Goal: Task Accomplishment & Management: Use online tool/utility

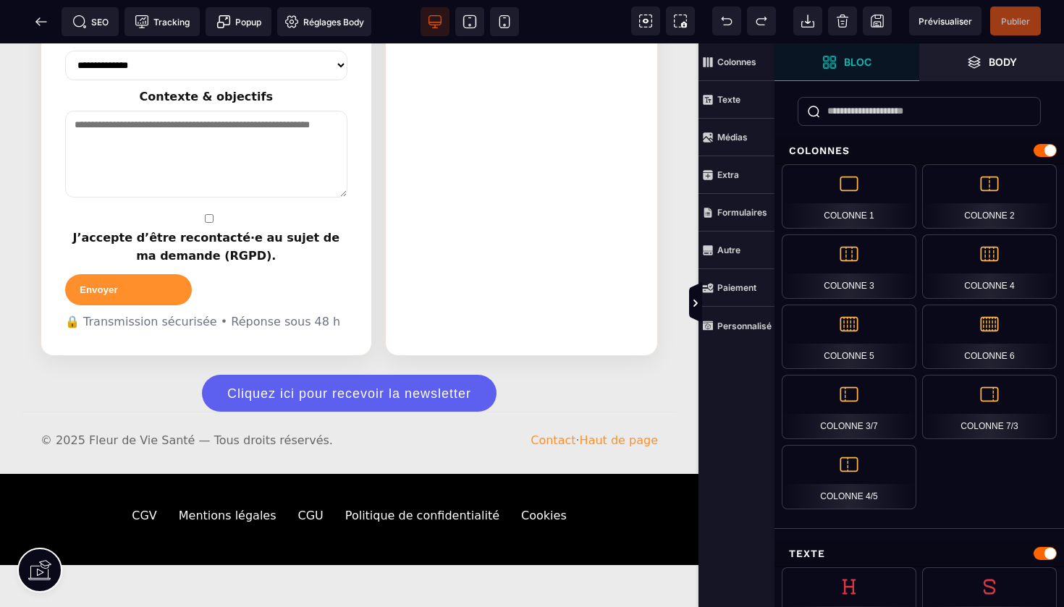
scroll to position [2677, 0]
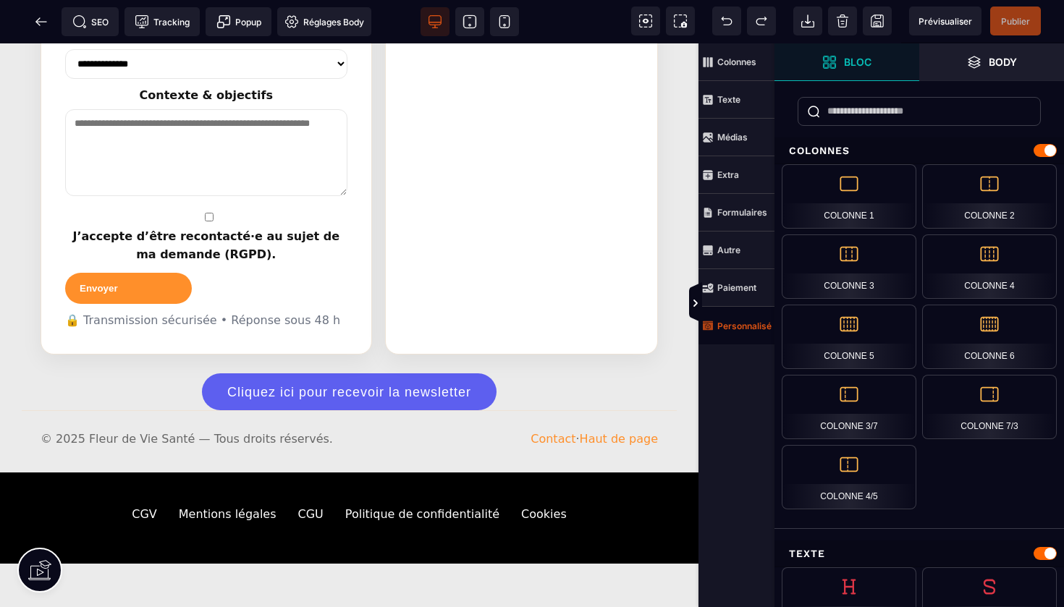
click at [739, 329] on strong "Personnalisé" at bounding box center [744, 326] width 54 height 11
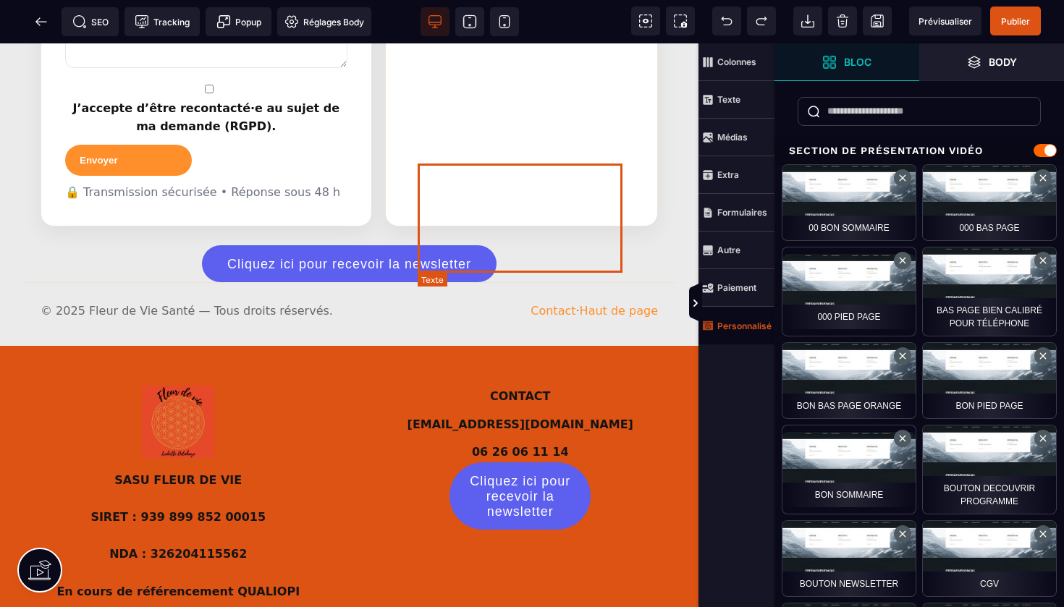
scroll to position [2809, 0]
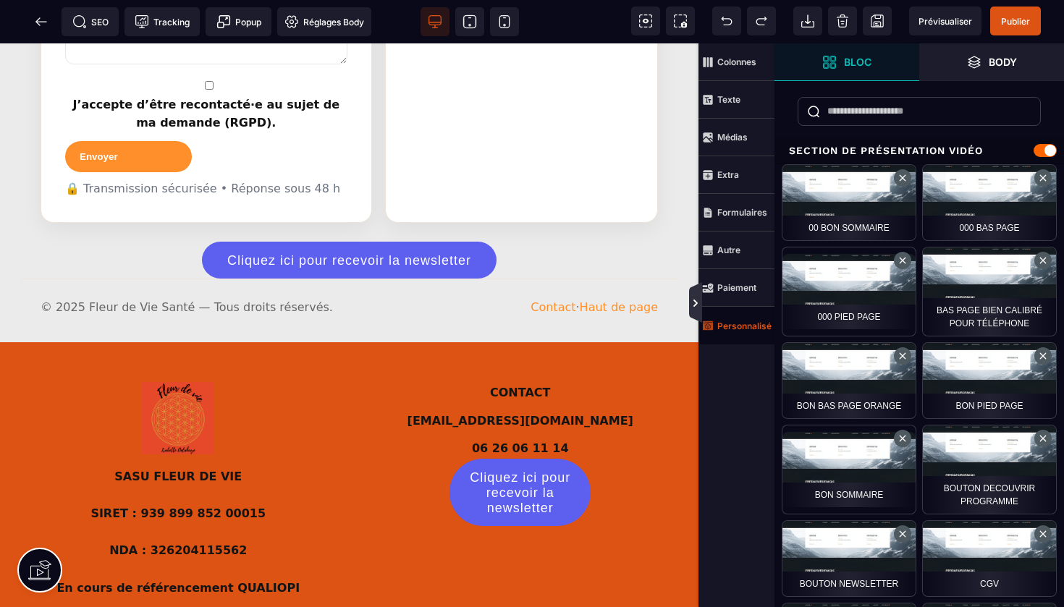
click at [696, 305] on icon at bounding box center [695, 303] width 4 height 7
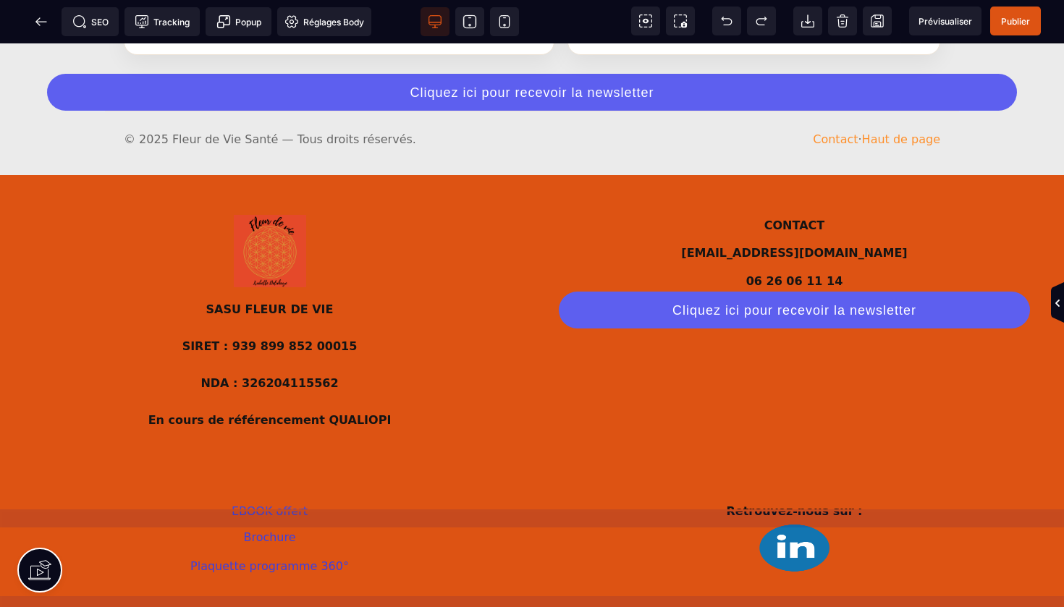
scroll to position [2395, 0]
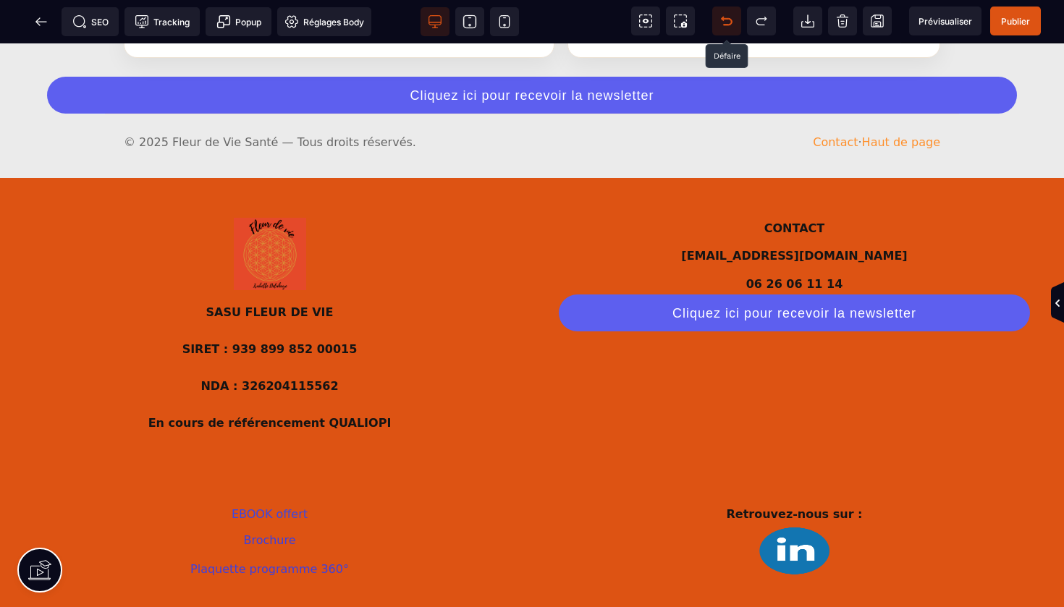
click at [732, 23] on icon at bounding box center [727, 21] width 11 height 7
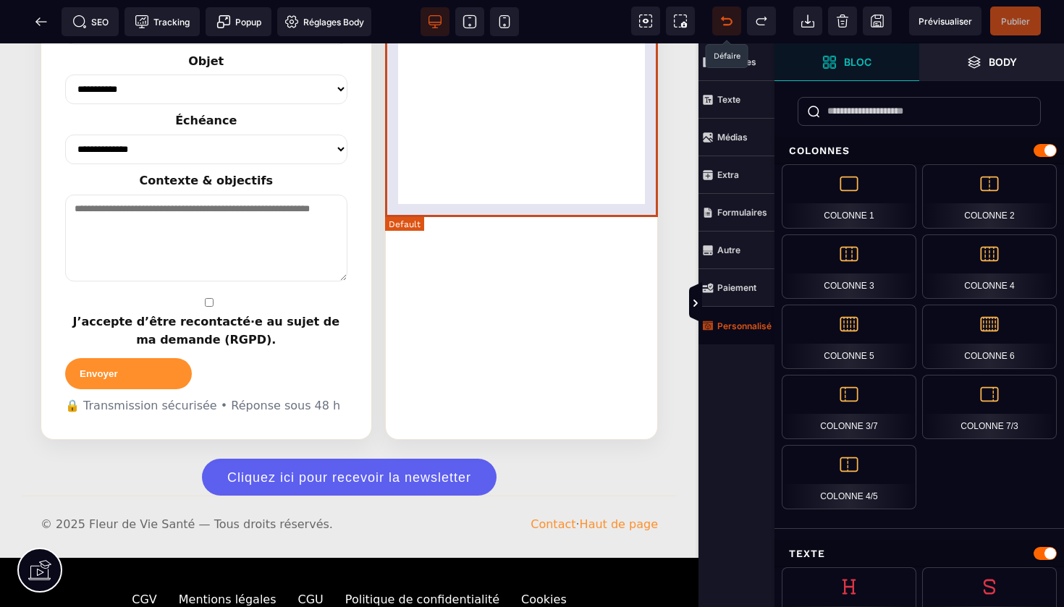
scroll to position [2594, 0]
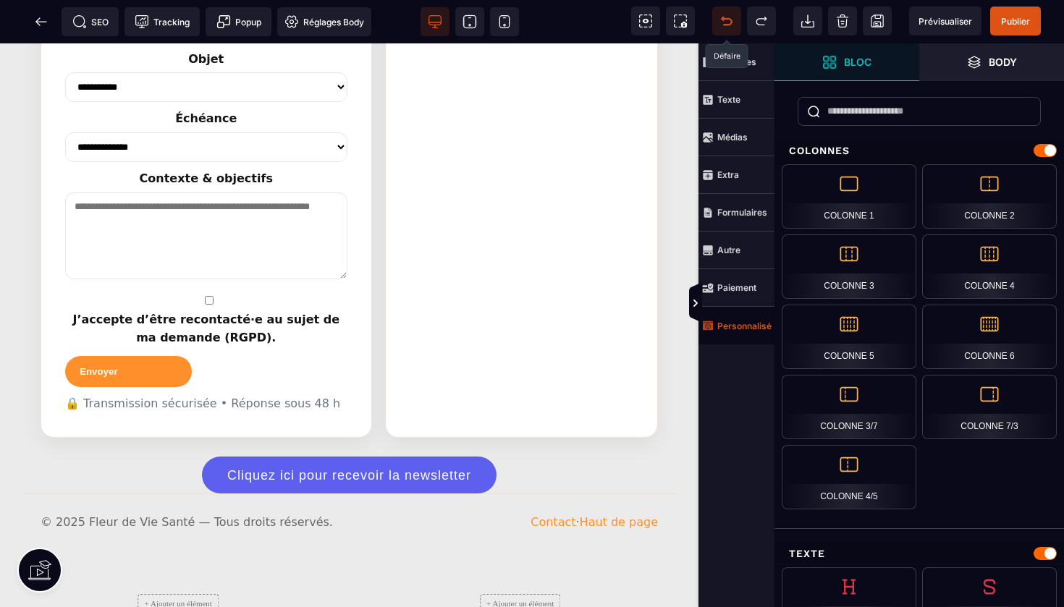
click at [740, 326] on strong "Personnalisé" at bounding box center [744, 326] width 54 height 11
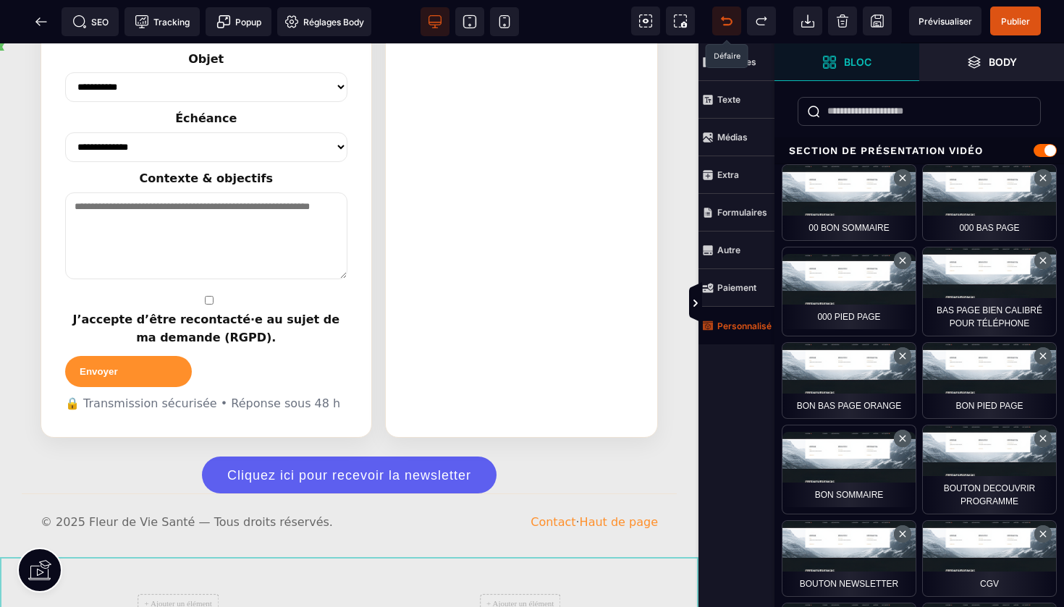
drag, startPoint x: 170, startPoint y: 459, endPoint x: 190, endPoint y: 446, distance: 24.1
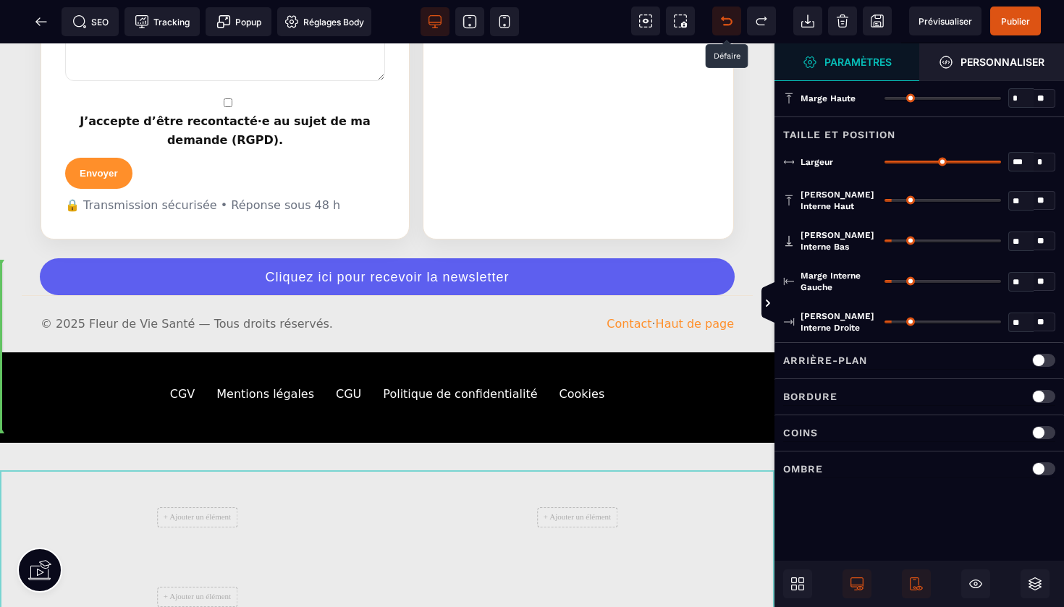
drag, startPoint x: 200, startPoint y: 381, endPoint x: 354, endPoint y: 308, distance: 169.6
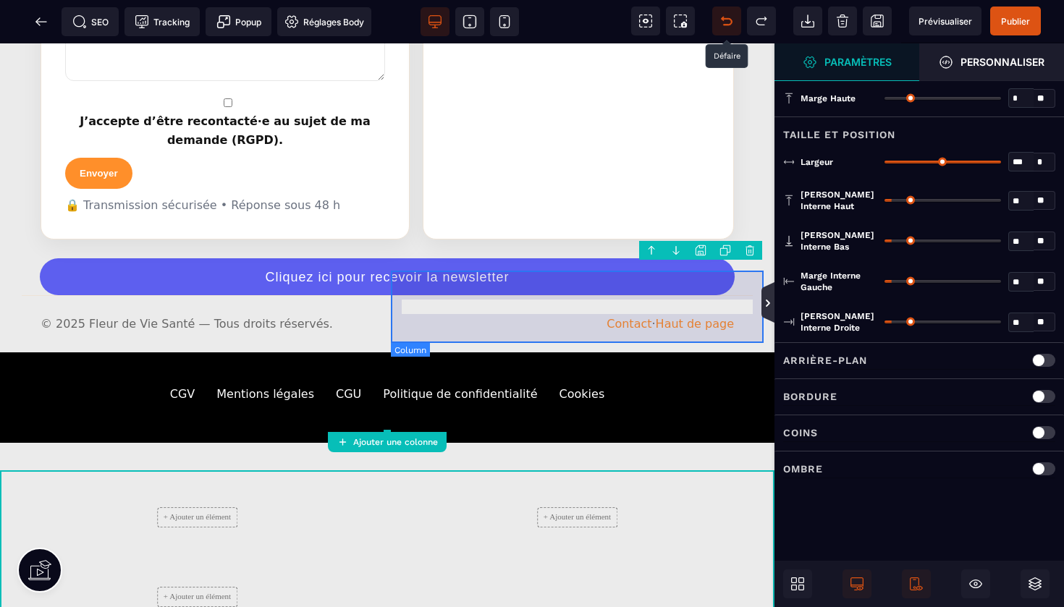
click at [768, 303] on icon at bounding box center [768, 303] width 4 height 7
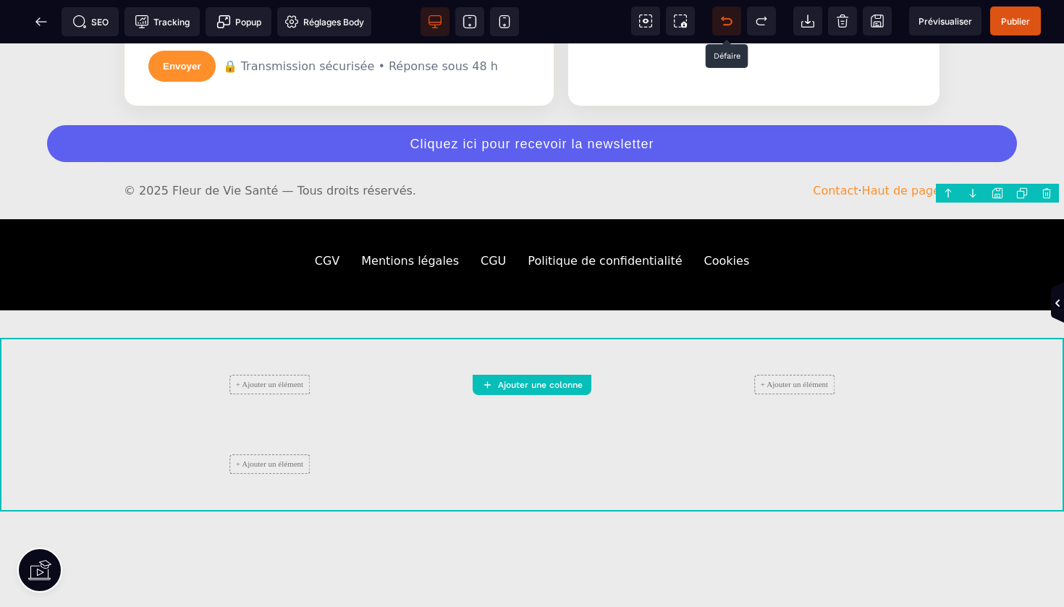
scroll to position [2335, 0]
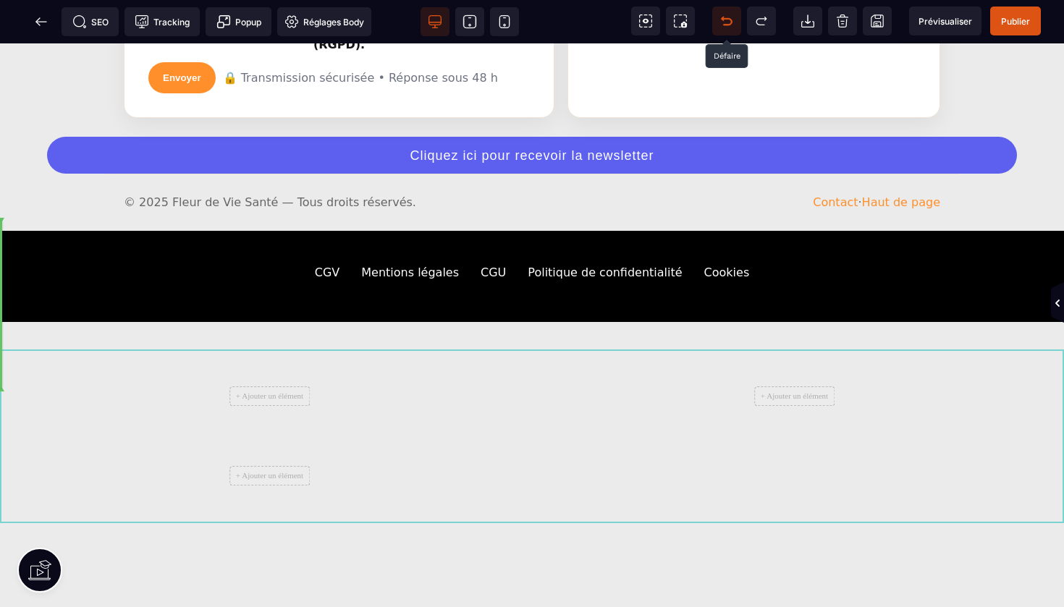
drag, startPoint x: 366, startPoint y: 323, endPoint x: 411, endPoint y: 266, distance: 73.2
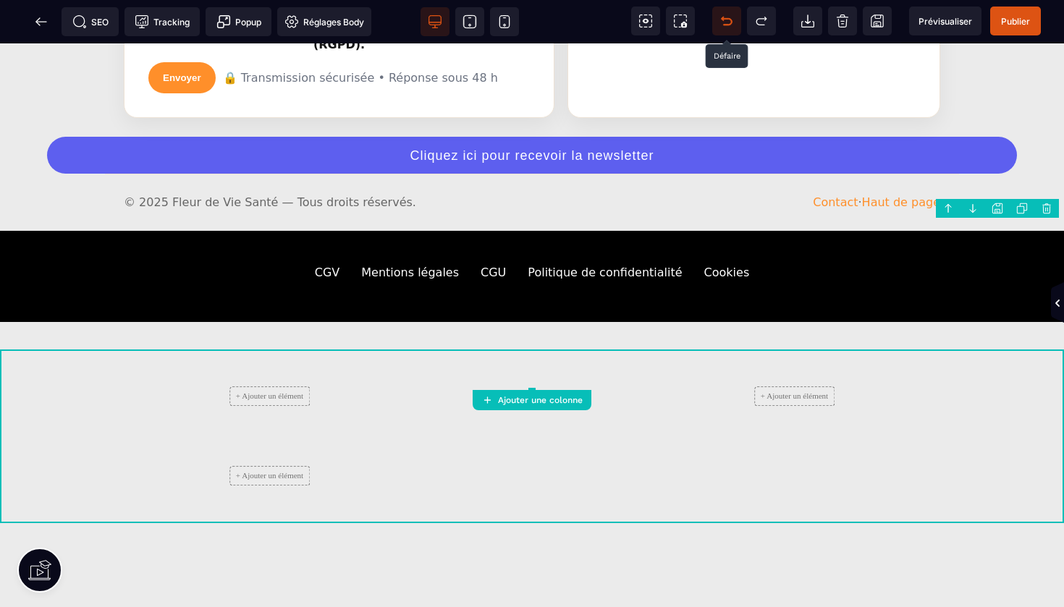
click at [1046, 210] on body "B I U S A ******* Ajouter une colonne" at bounding box center [532, 303] width 1064 height 607
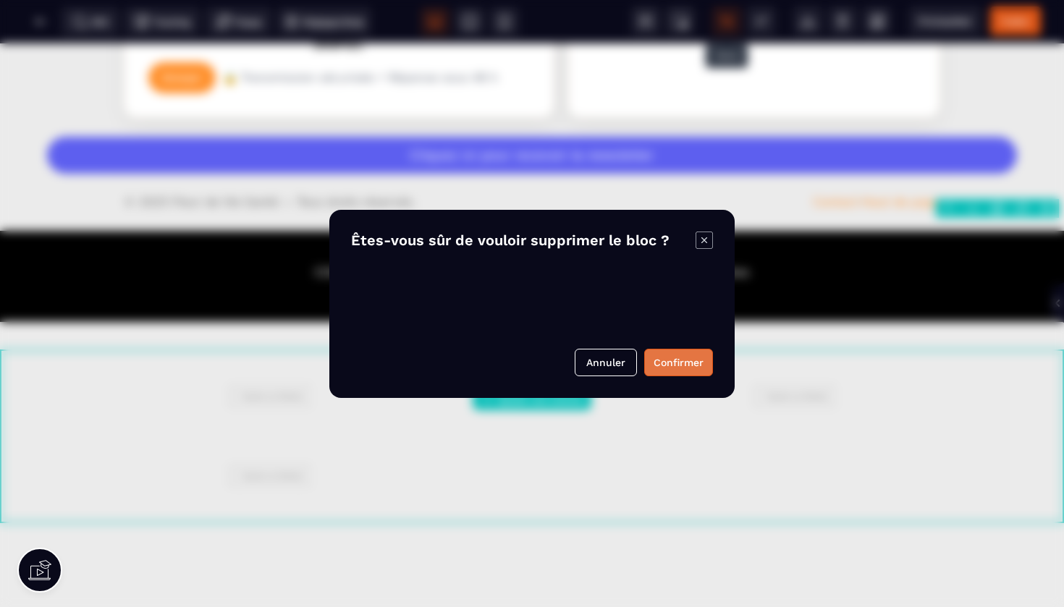
click at [700, 355] on button "Confirmer" at bounding box center [678, 363] width 69 height 28
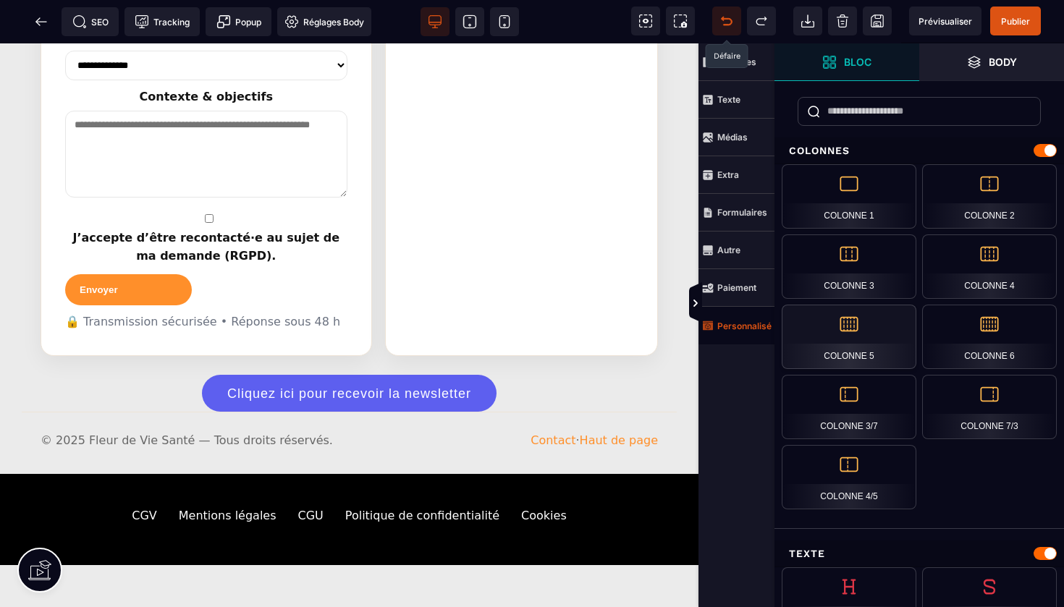
scroll to position [12, 0]
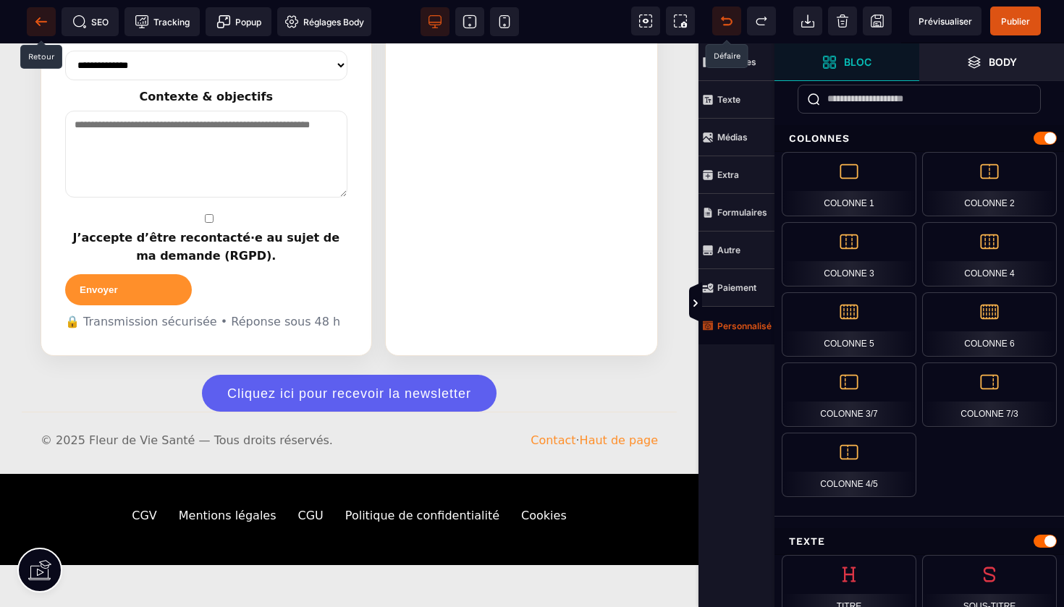
click at [43, 21] on icon at bounding box center [40, 21] width 11 height 1
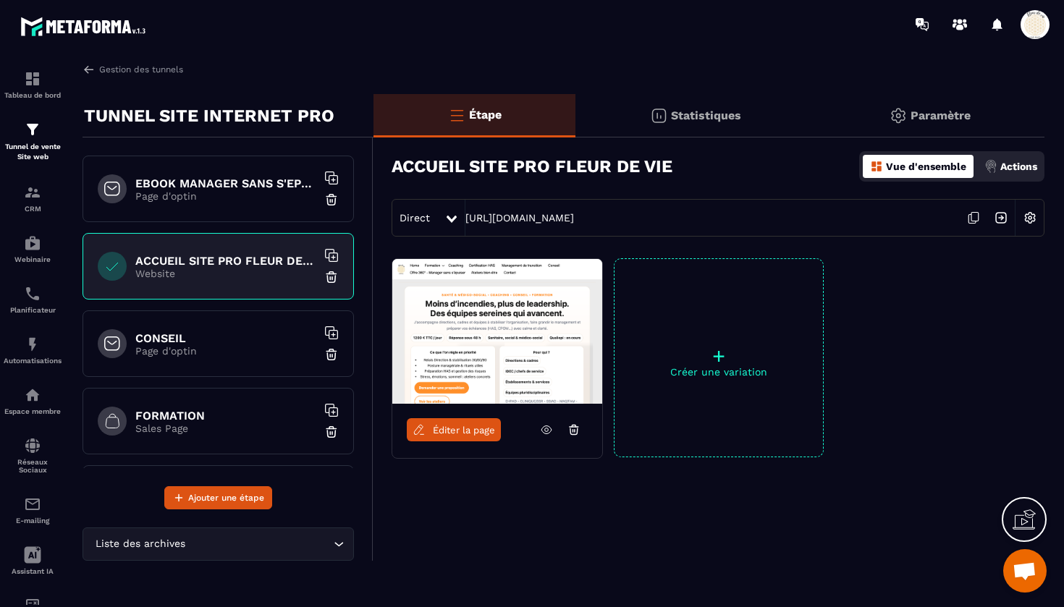
click at [185, 337] on h6 "CONSEIL" at bounding box center [225, 338] width 181 height 14
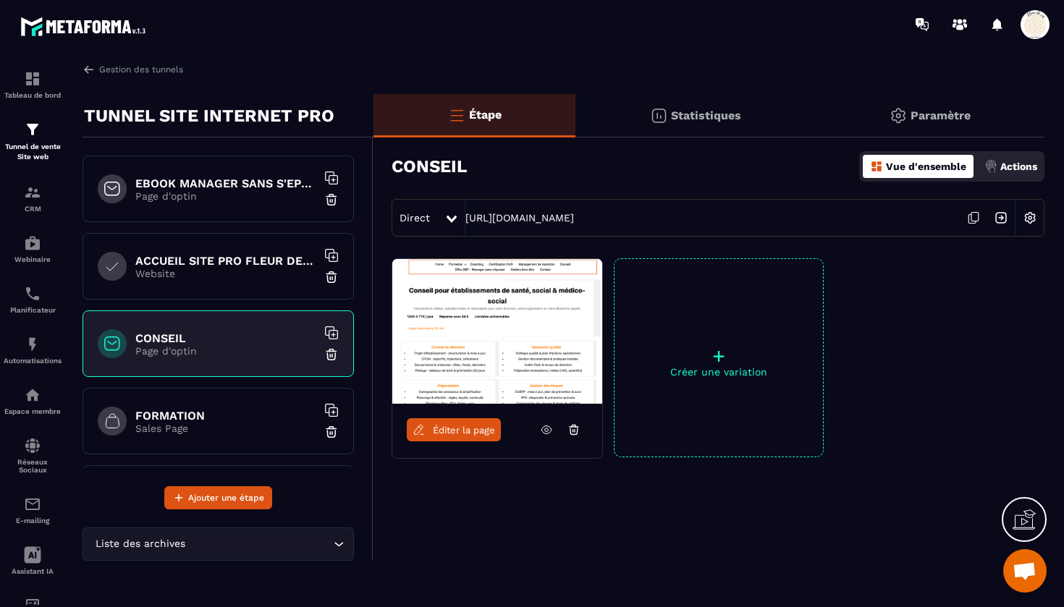
click at [453, 433] on span "Éditer la page" at bounding box center [464, 430] width 62 height 11
